Goal: Check status: Check status

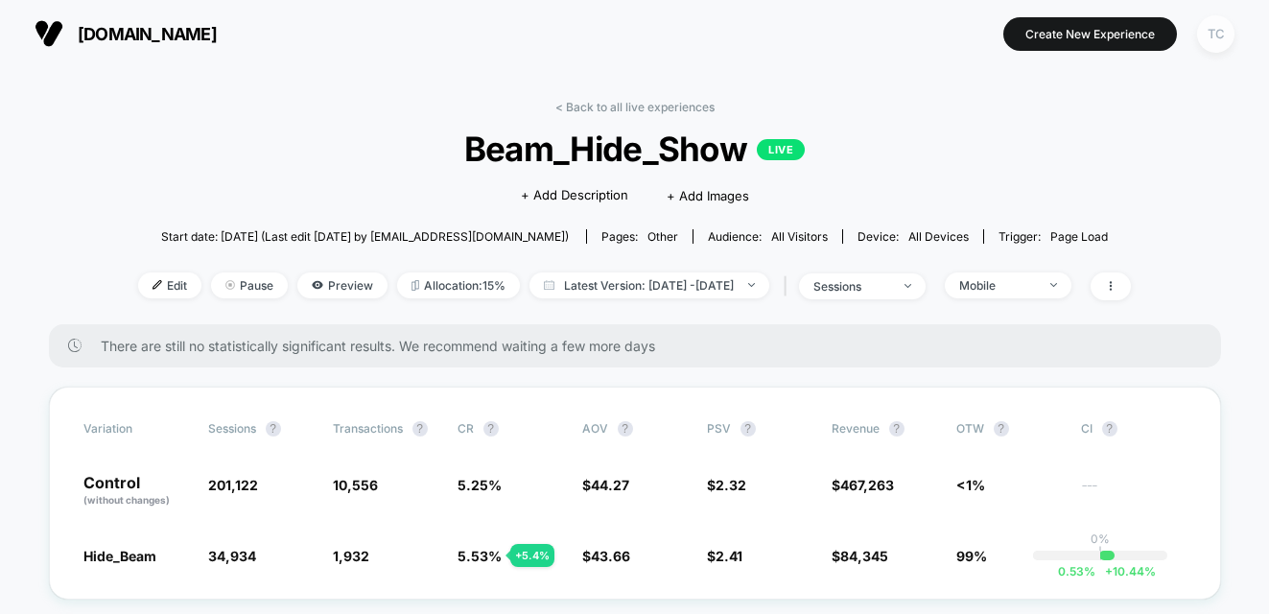
click at [1212, 47] on div "TC" at bounding box center [1215, 33] width 37 height 37
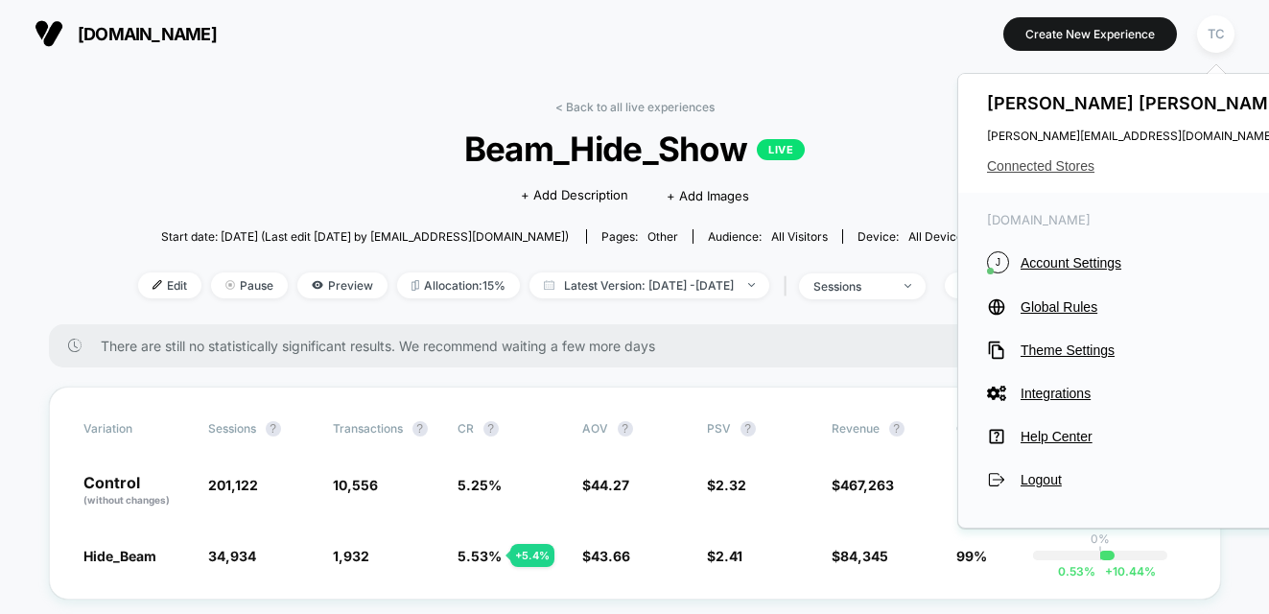
click at [1051, 158] on span "Connected Stores" at bounding box center [1138, 165] width 303 height 15
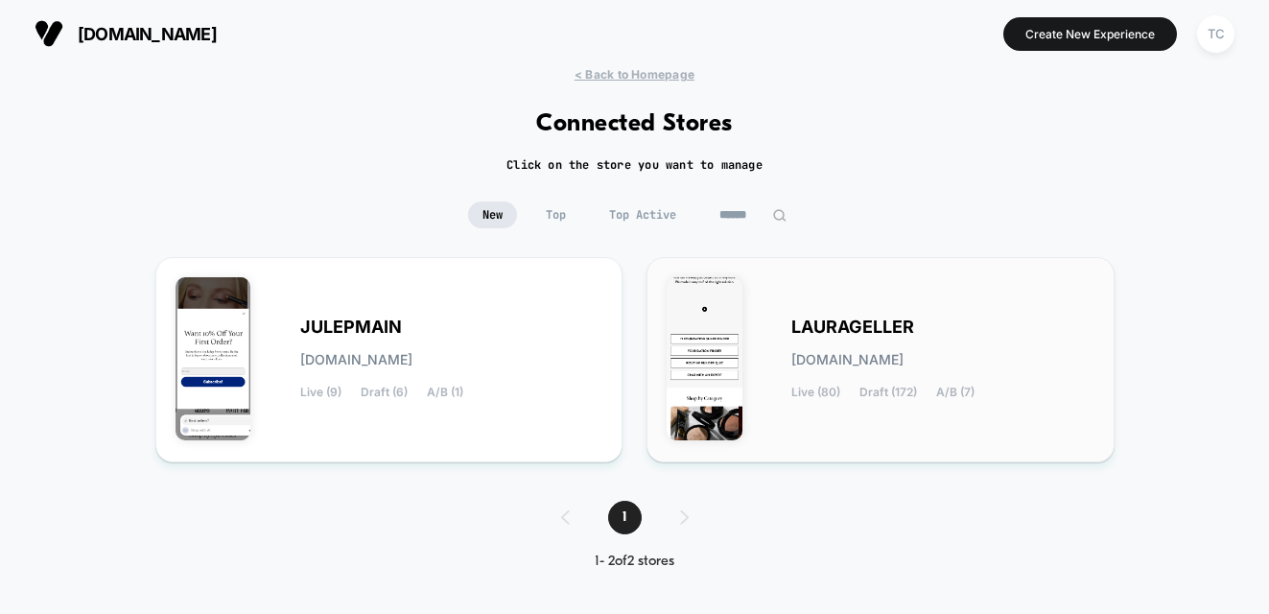
click at [869, 323] on span "LAURAGELLER" at bounding box center [852, 326] width 123 height 13
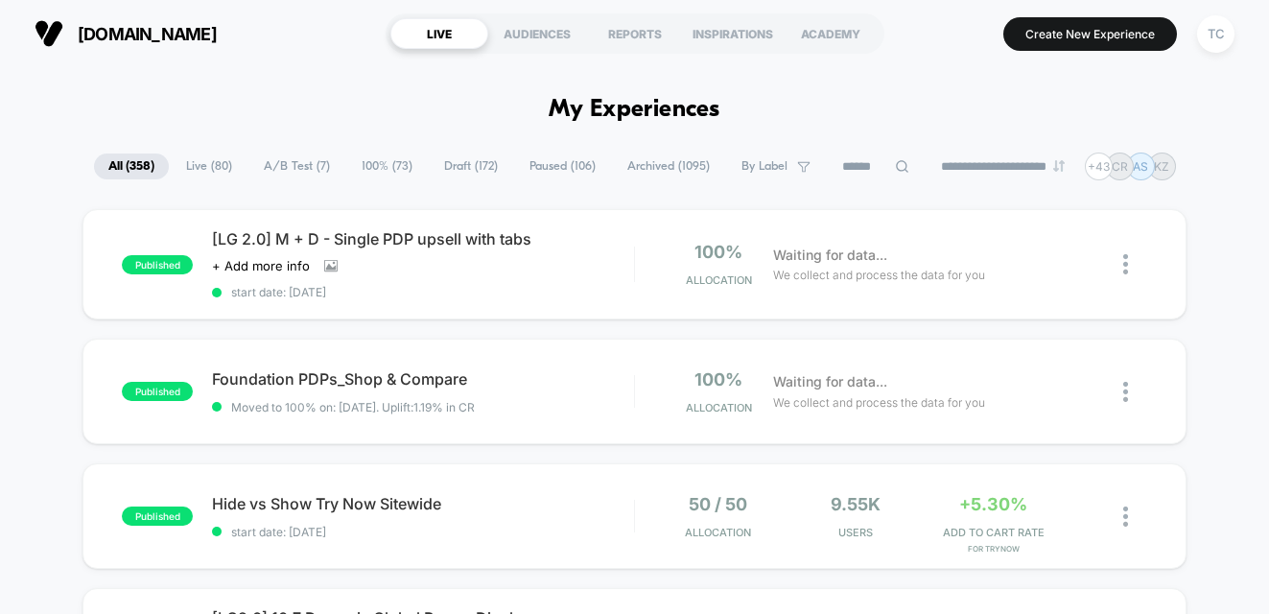
click at [297, 170] on span "A/B Test ( 7 )" at bounding box center [296, 166] width 95 height 26
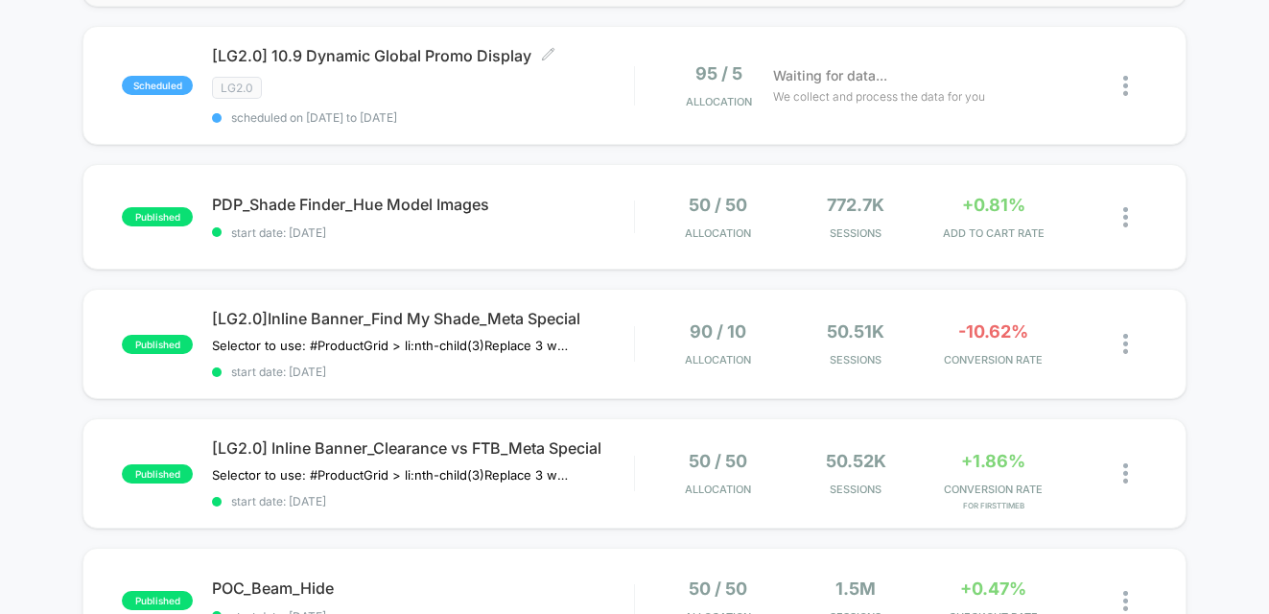
scroll to position [510, 0]
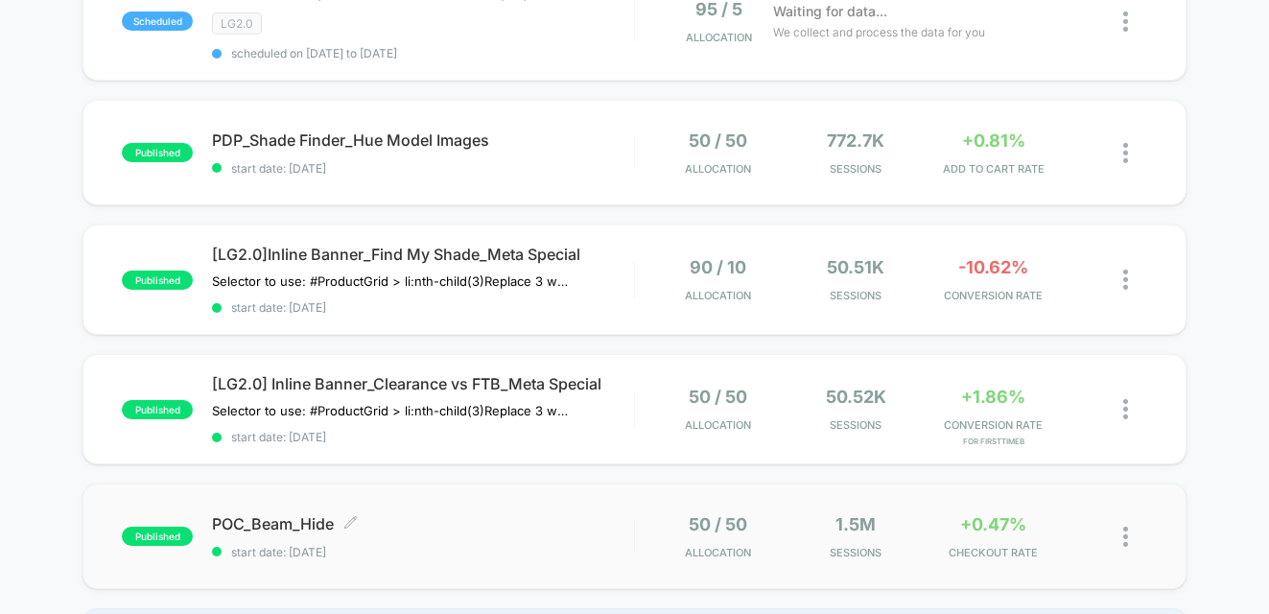
click at [365, 541] on div "POC_Beam_Hide Click to edit experience details Click to edit experience details…" at bounding box center [423, 536] width 422 height 45
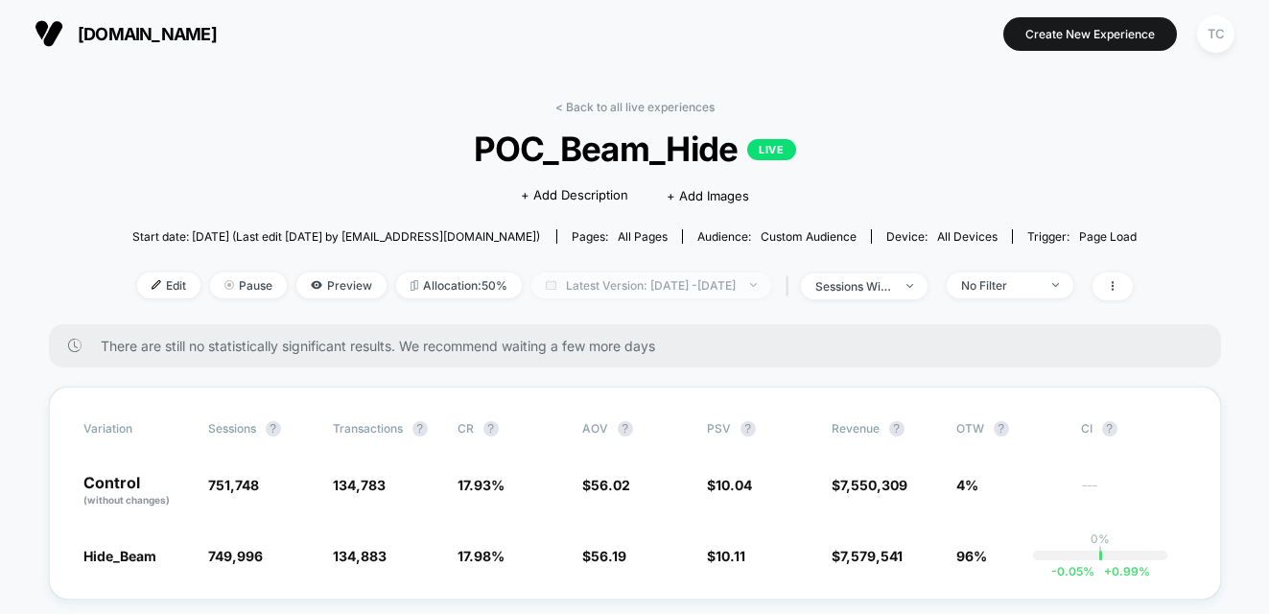
click at [661, 287] on span "Latest Version: [DATE] - [DATE]" at bounding box center [651, 285] width 240 height 26
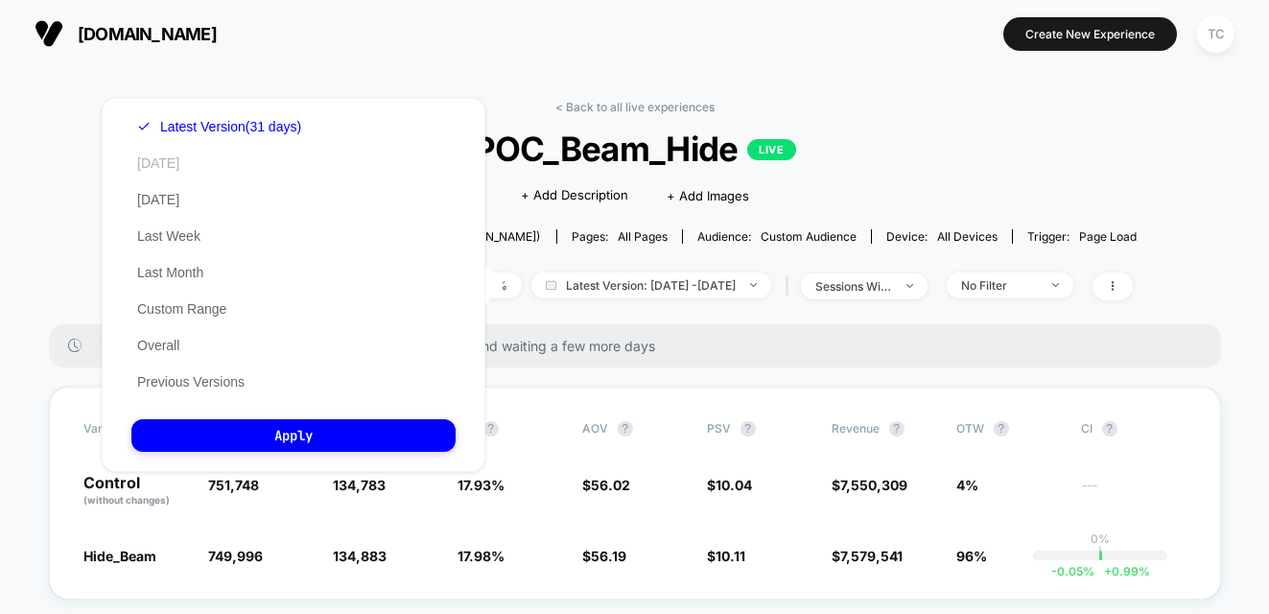
click at [168, 167] on button "[DATE]" at bounding box center [158, 162] width 54 height 17
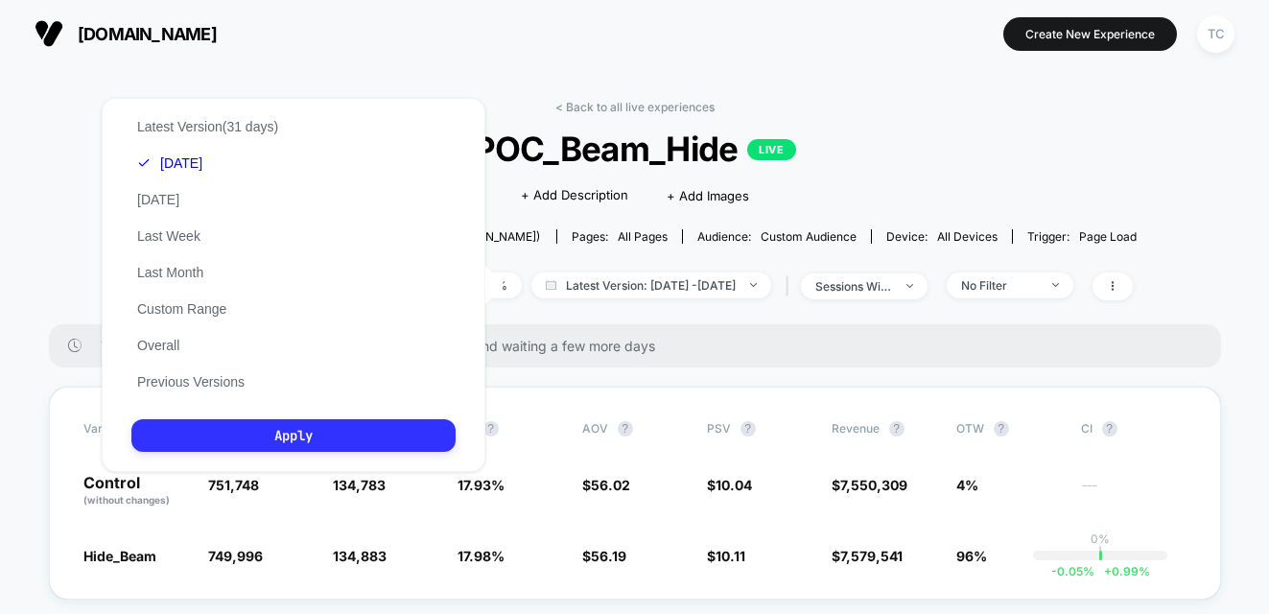
click at [285, 423] on button "Apply" at bounding box center [293, 435] width 324 height 33
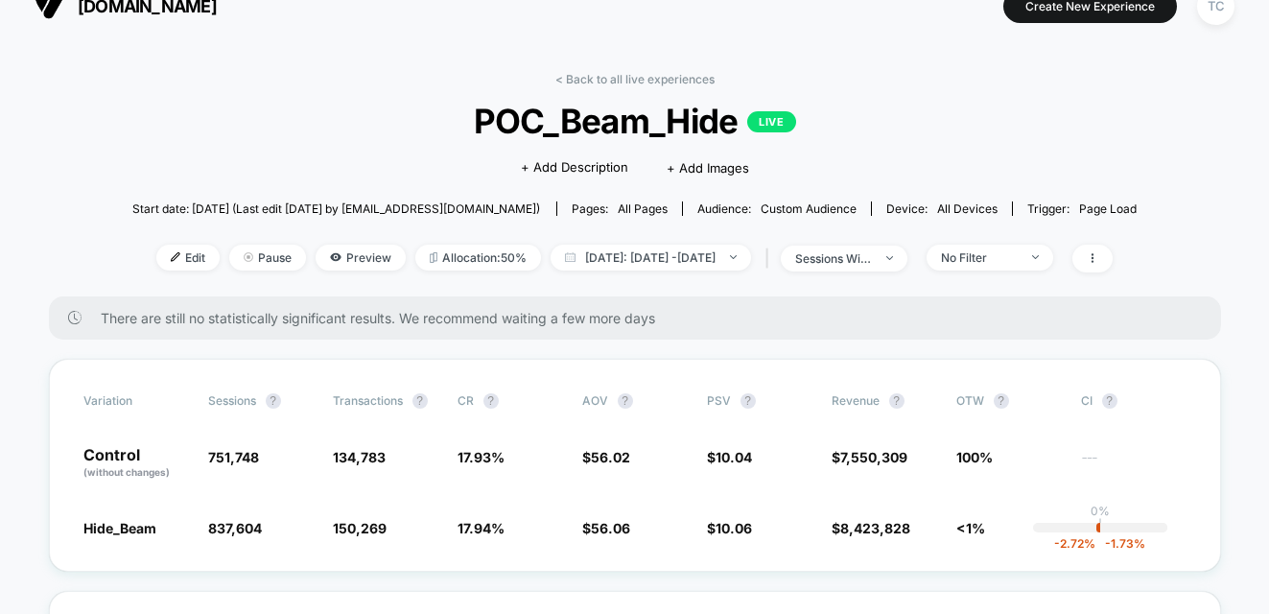
scroll to position [68, 0]
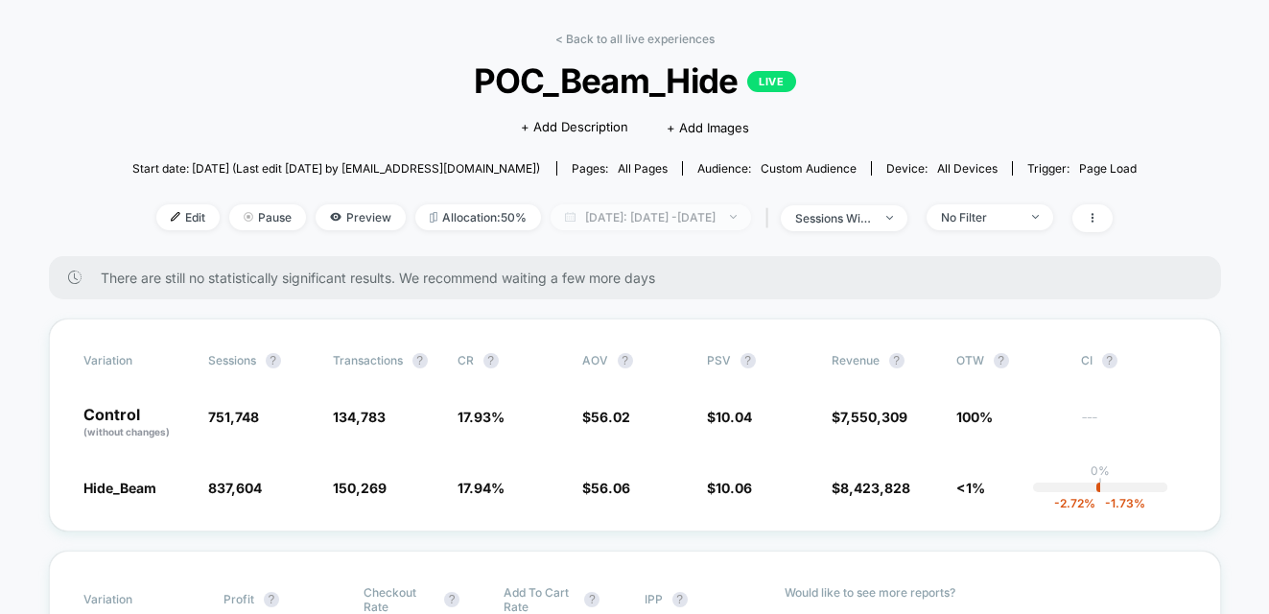
click at [699, 220] on span "[DATE]: [DATE] - [DATE]" at bounding box center [650, 217] width 200 height 26
select select "*"
select select "****"
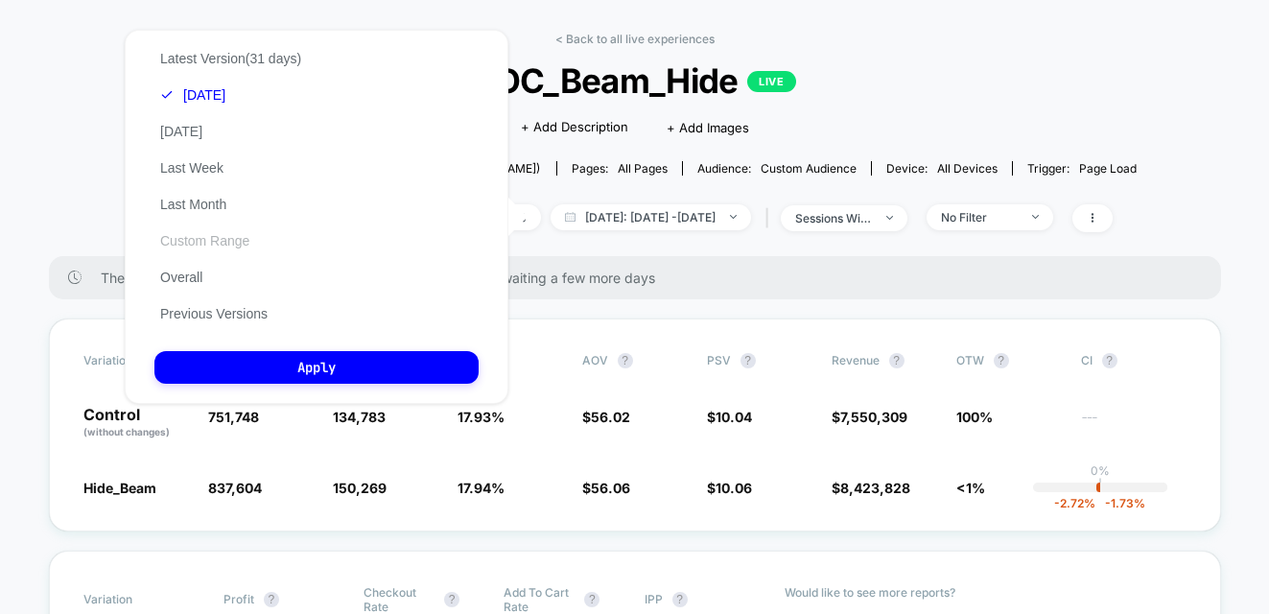
click at [222, 235] on button "Custom Range" at bounding box center [204, 240] width 101 height 17
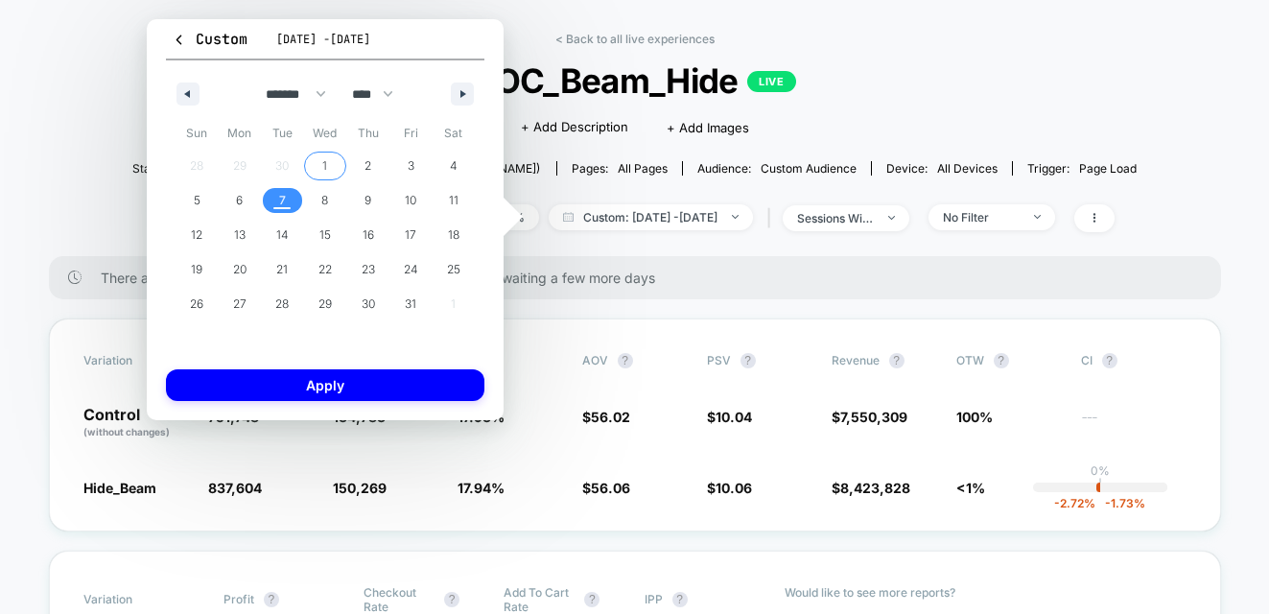
click at [333, 162] on span "1" at bounding box center [325, 165] width 43 height 25
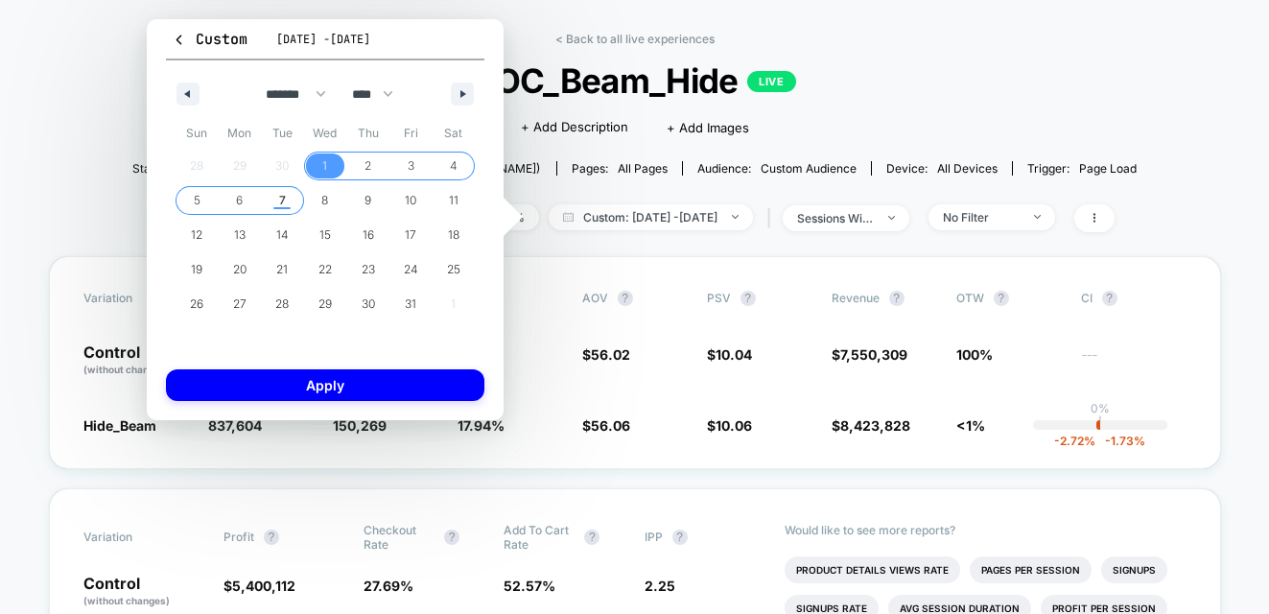
click at [279, 208] on span "7" at bounding box center [282, 200] width 7 height 35
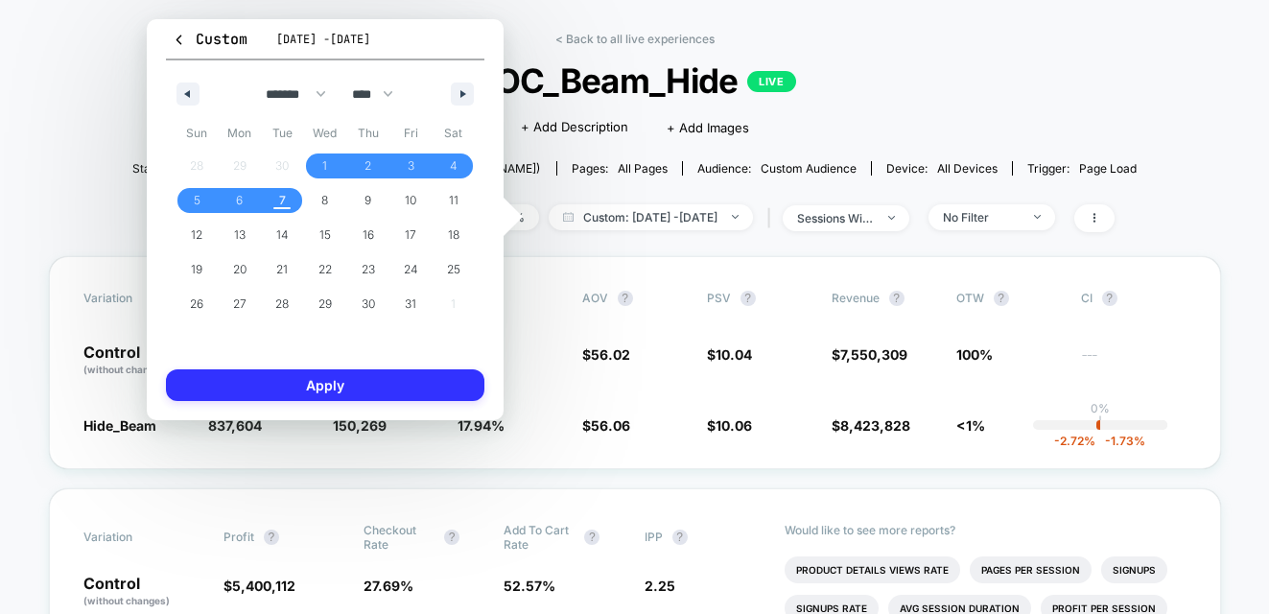
click at [328, 380] on button "Apply" at bounding box center [325, 385] width 318 height 32
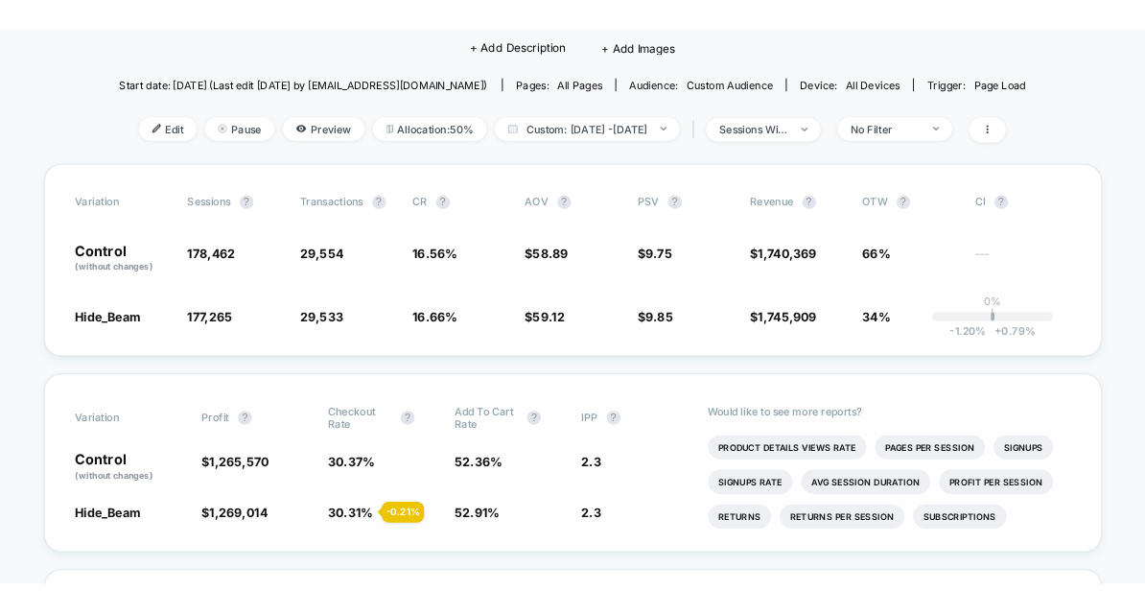
scroll to position [176, 0]
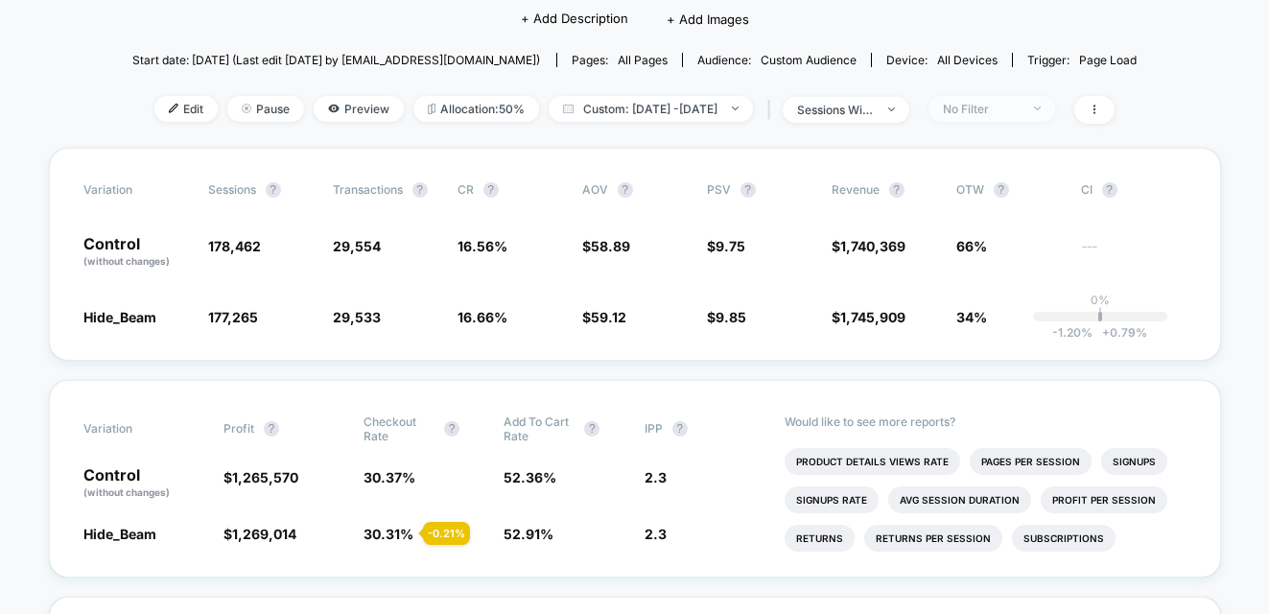
click at [1019, 106] on div "No Filter" at bounding box center [981, 109] width 77 height 14
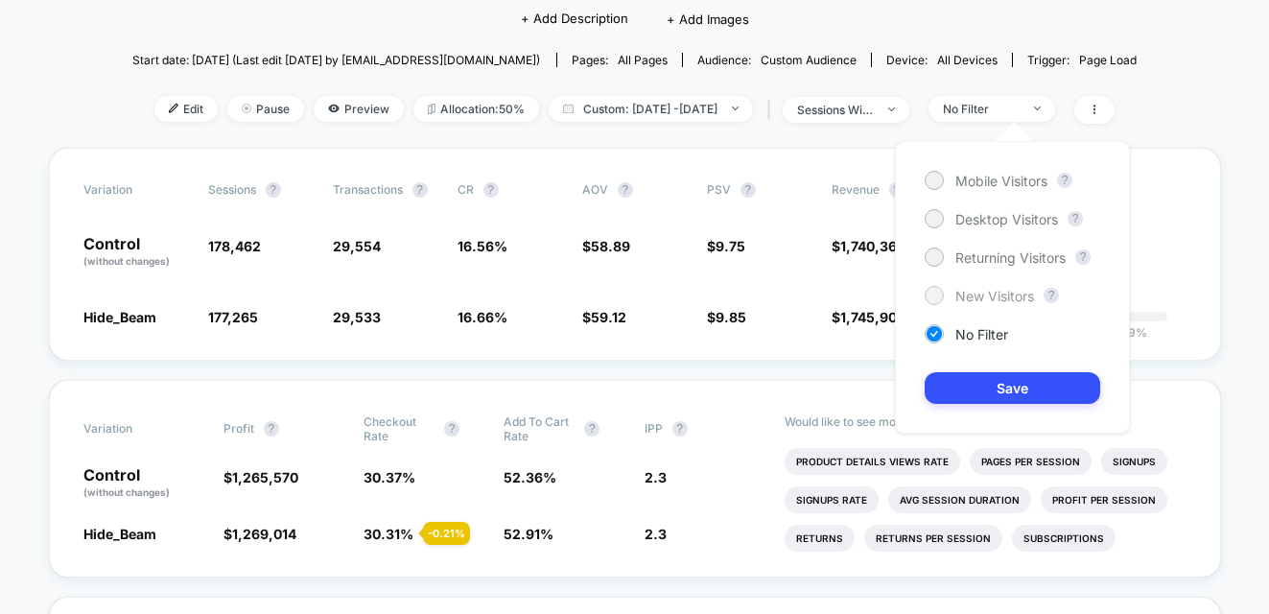
click at [980, 289] on span "New Visitors" at bounding box center [994, 296] width 79 height 16
